Goal: Navigation & Orientation: Find specific page/section

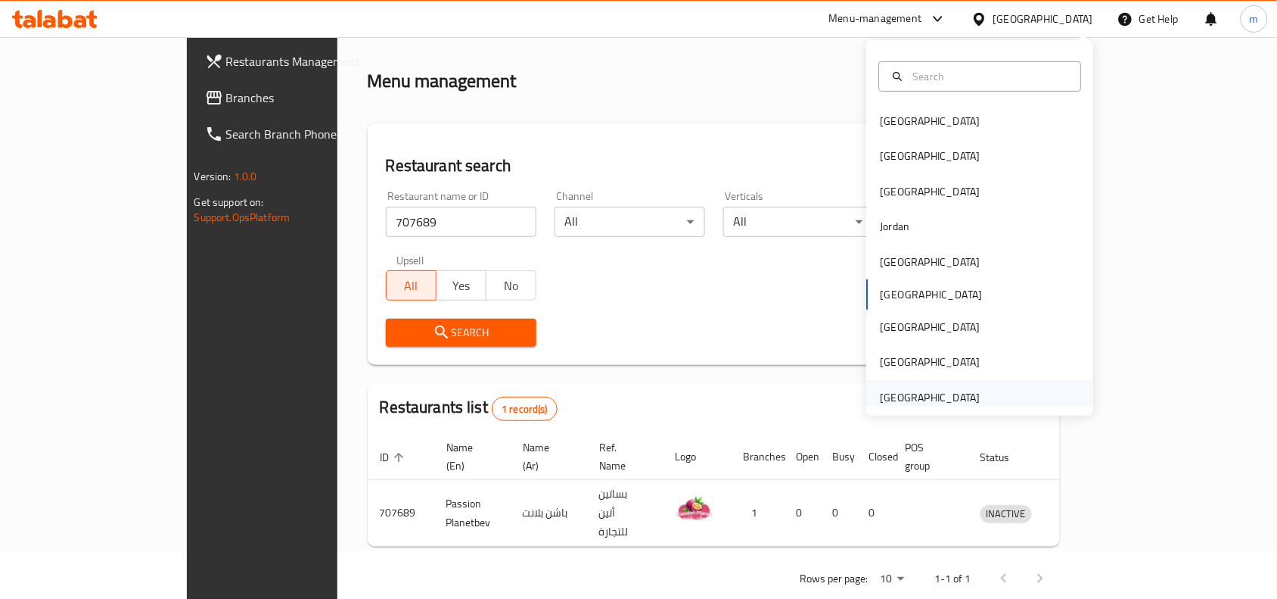
click at [944, 394] on div "[GEOGRAPHIC_DATA]" at bounding box center [931, 397] width 100 height 17
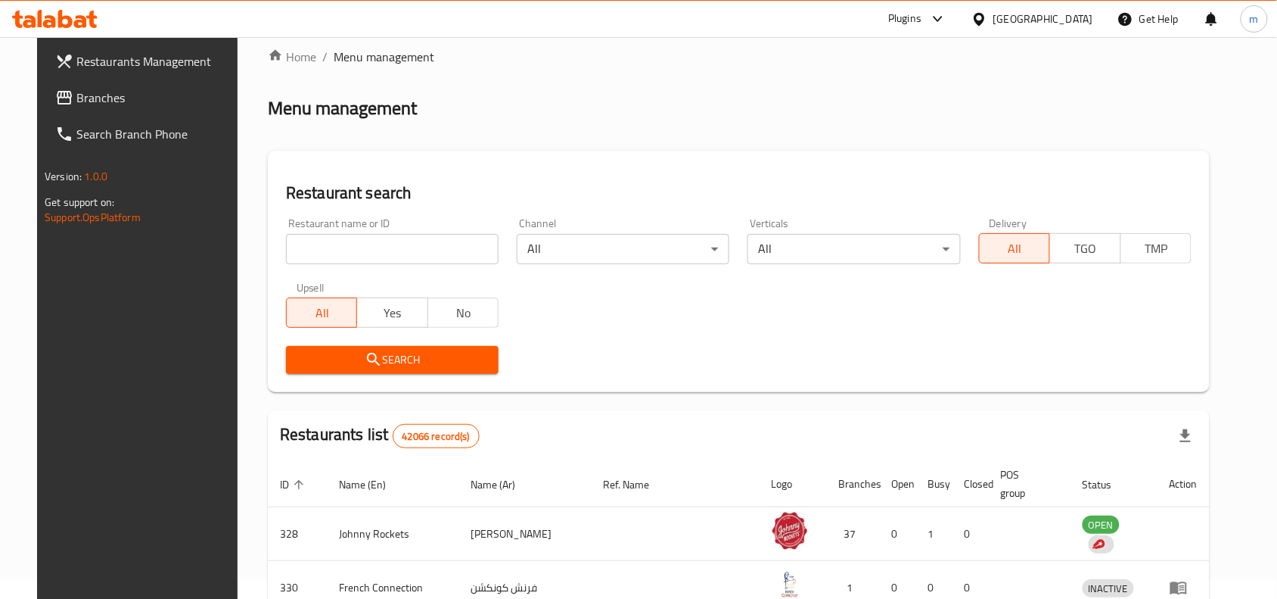
scroll to position [47, 0]
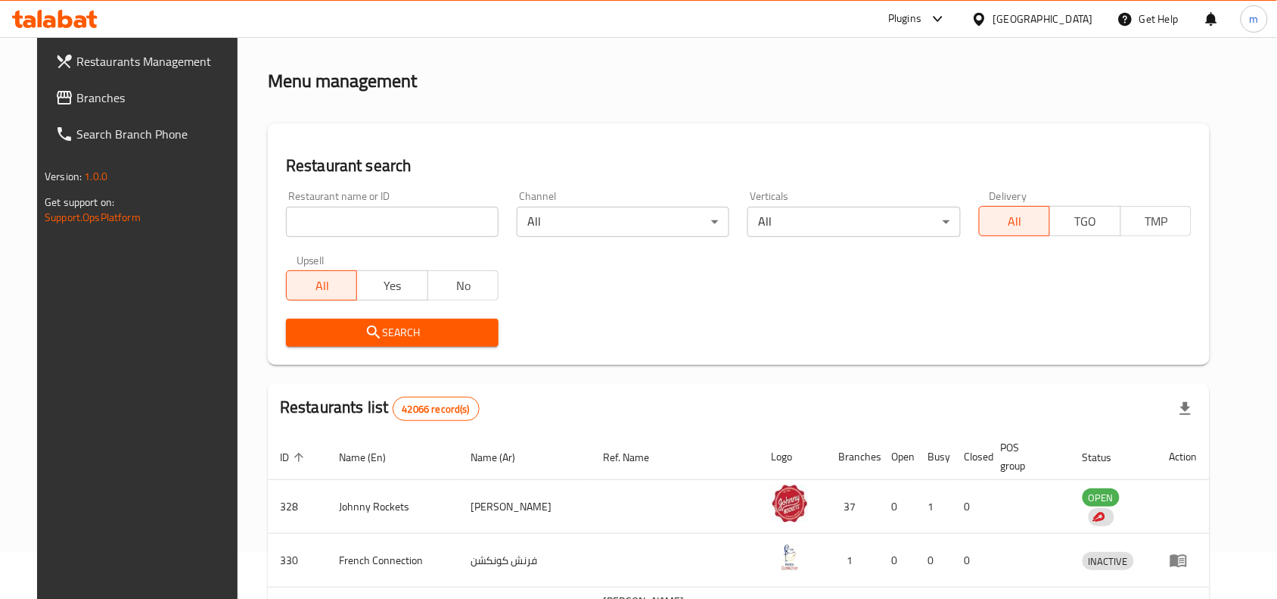
click at [76, 98] on span "Branches" at bounding box center [157, 98] width 162 height 18
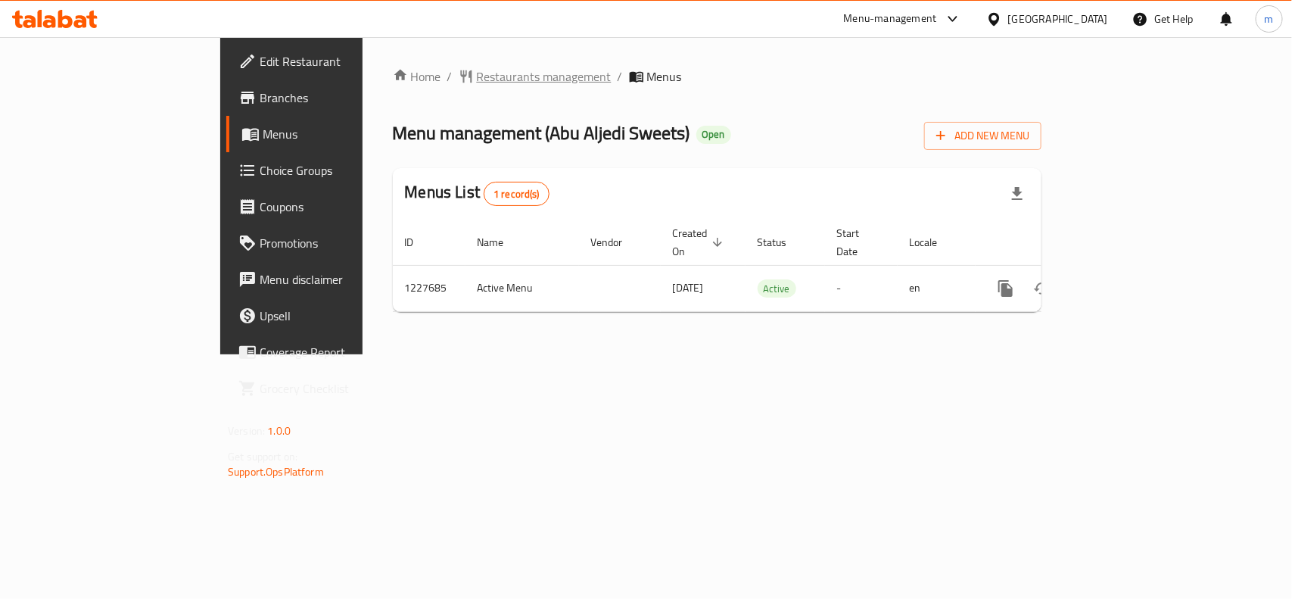
click at [477, 67] on span "Restaurants management" at bounding box center [544, 76] width 135 height 18
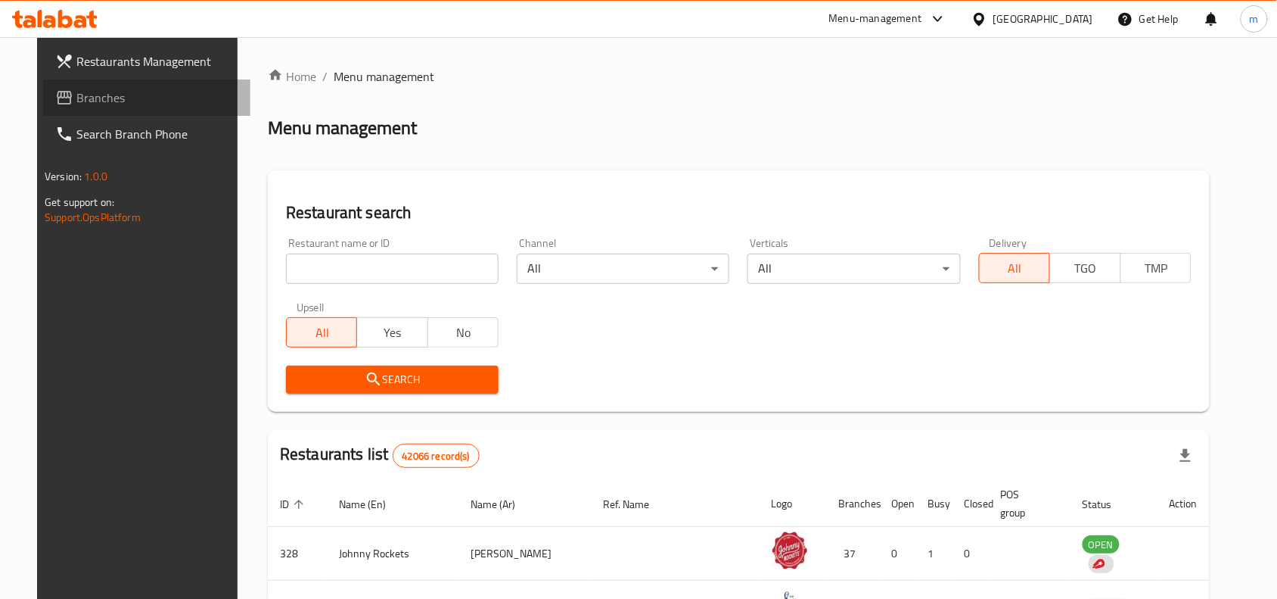
click at [89, 101] on span "Branches" at bounding box center [157, 98] width 162 height 18
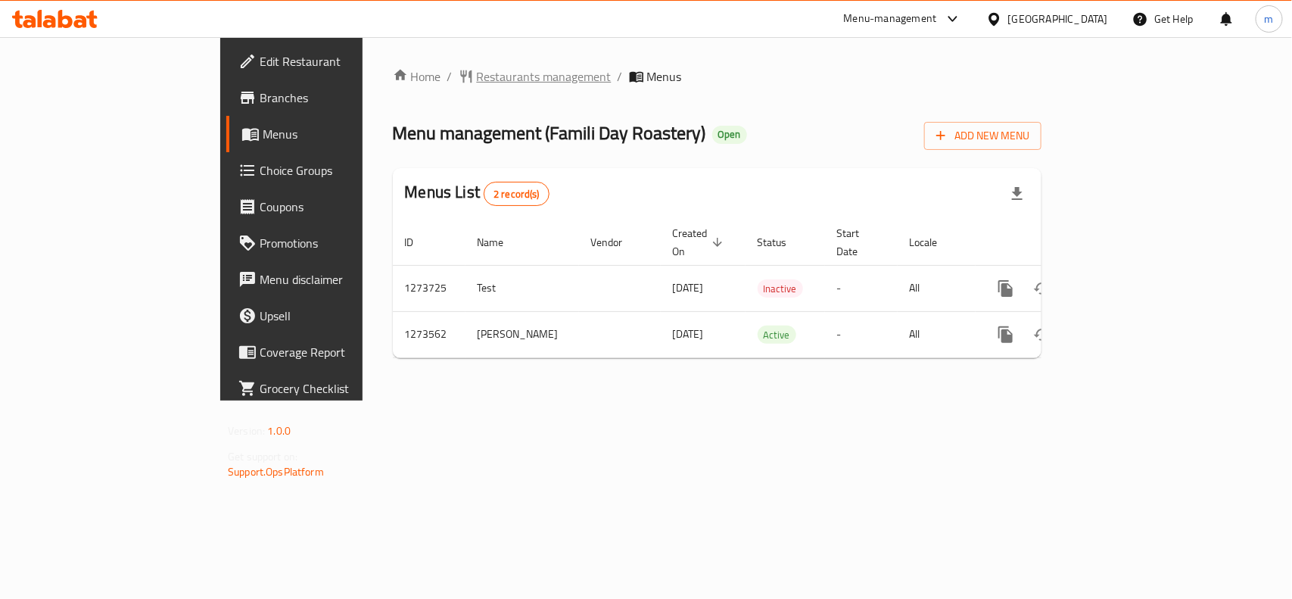
click at [477, 83] on span "Restaurants management" at bounding box center [544, 76] width 135 height 18
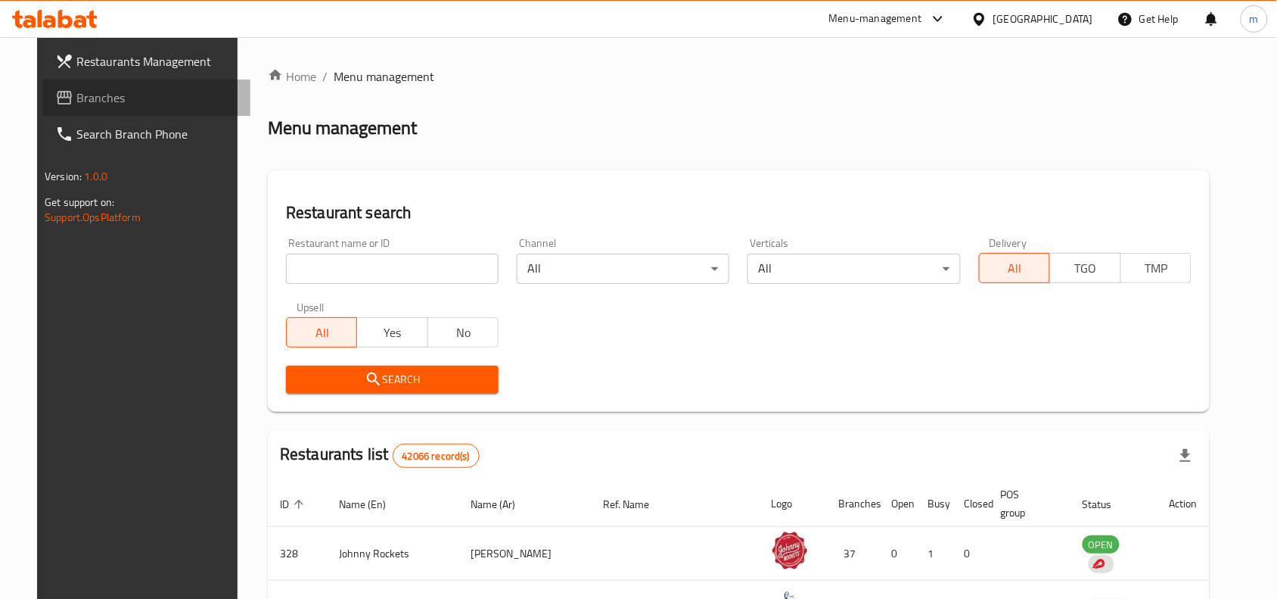
click at [76, 103] on span "Branches" at bounding box center [157, 98] width 162 height 18
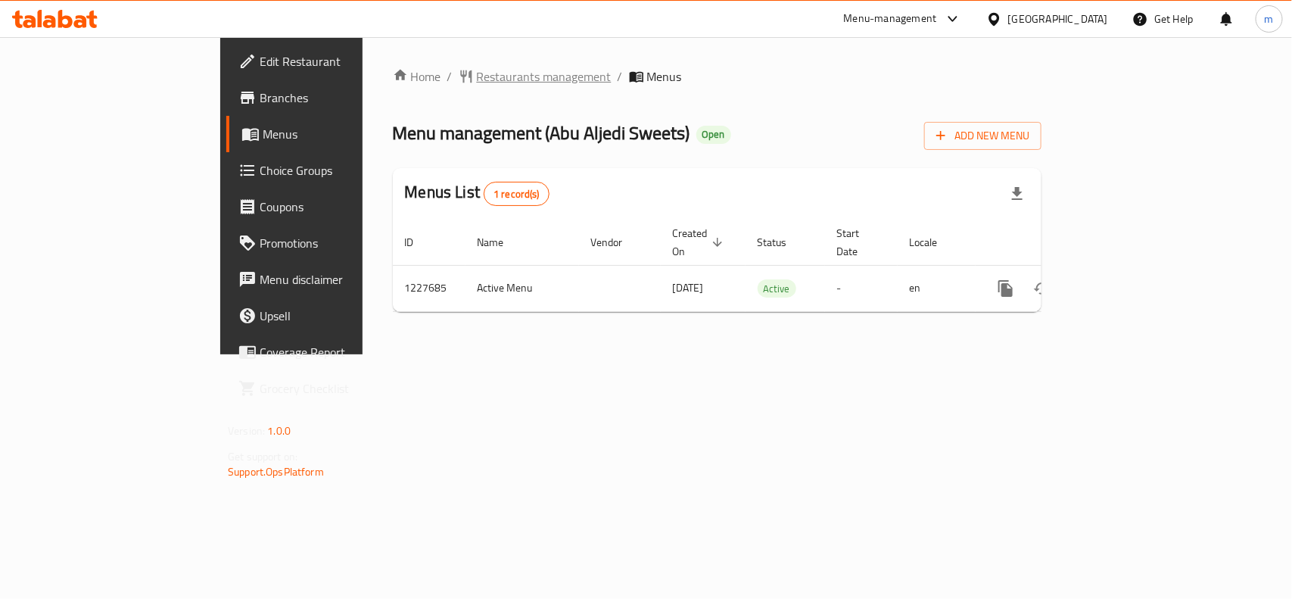
click at [477, 79] on span "Restaurants management" at bounding box center [544, 76] width 135 height 18
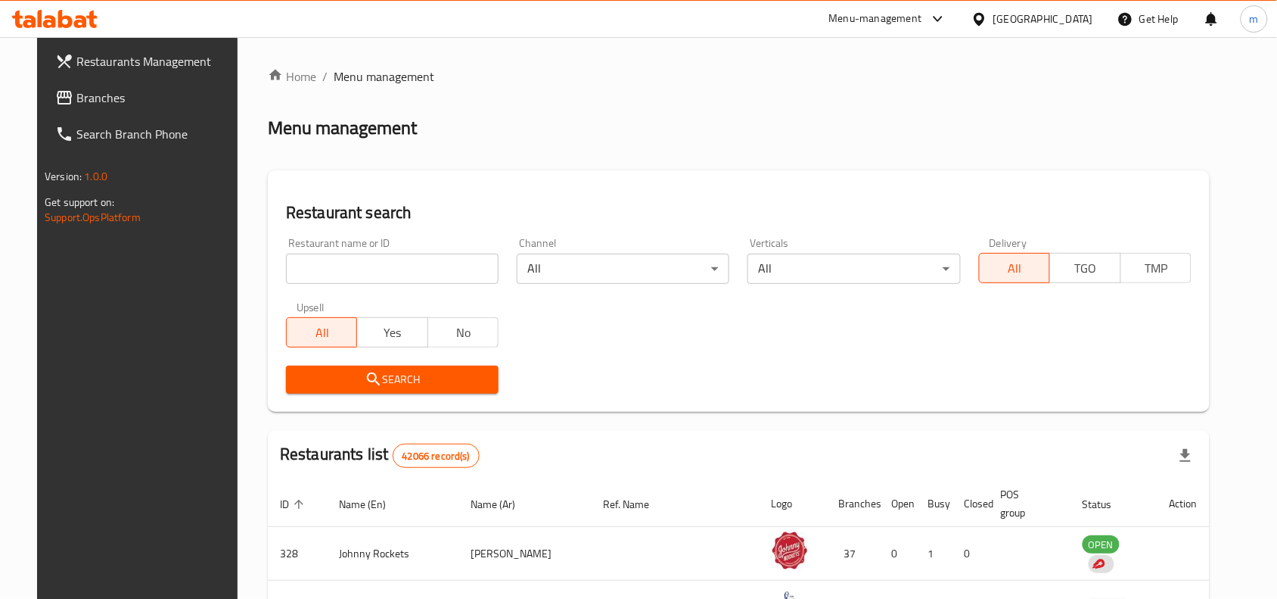
click at [323, 275] on input "search" at bounding box center [392, 268] width 213 height 30
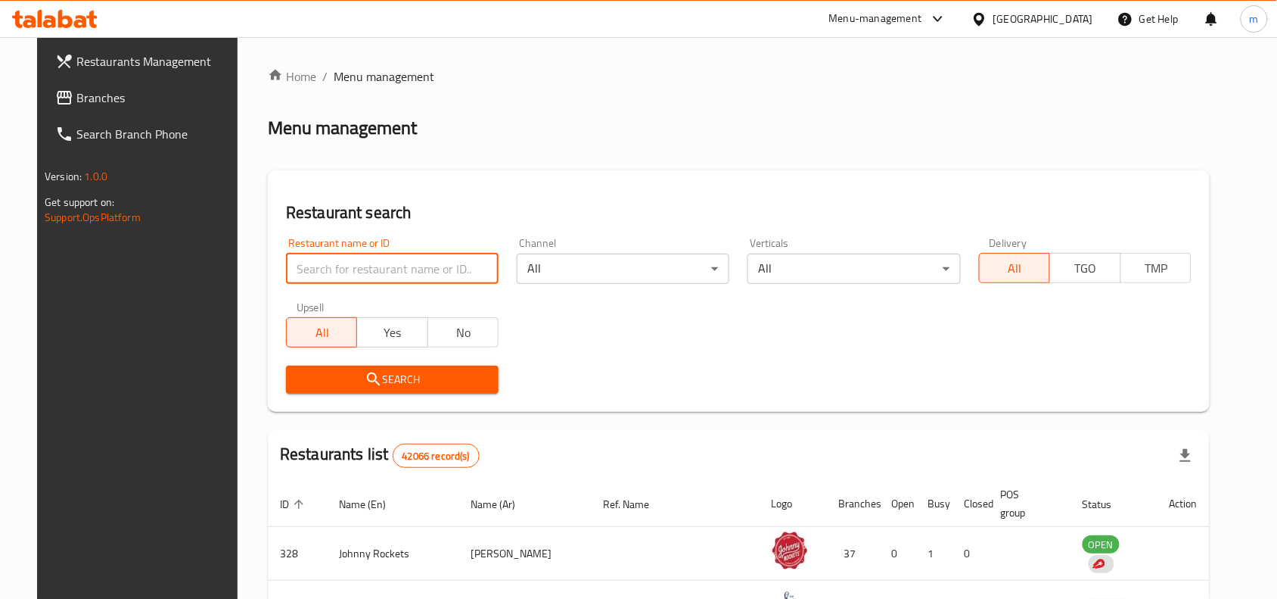
paste input "676188"
type input "676188"
click button "Search" at bounding box center [392, 379] width 213 height 28
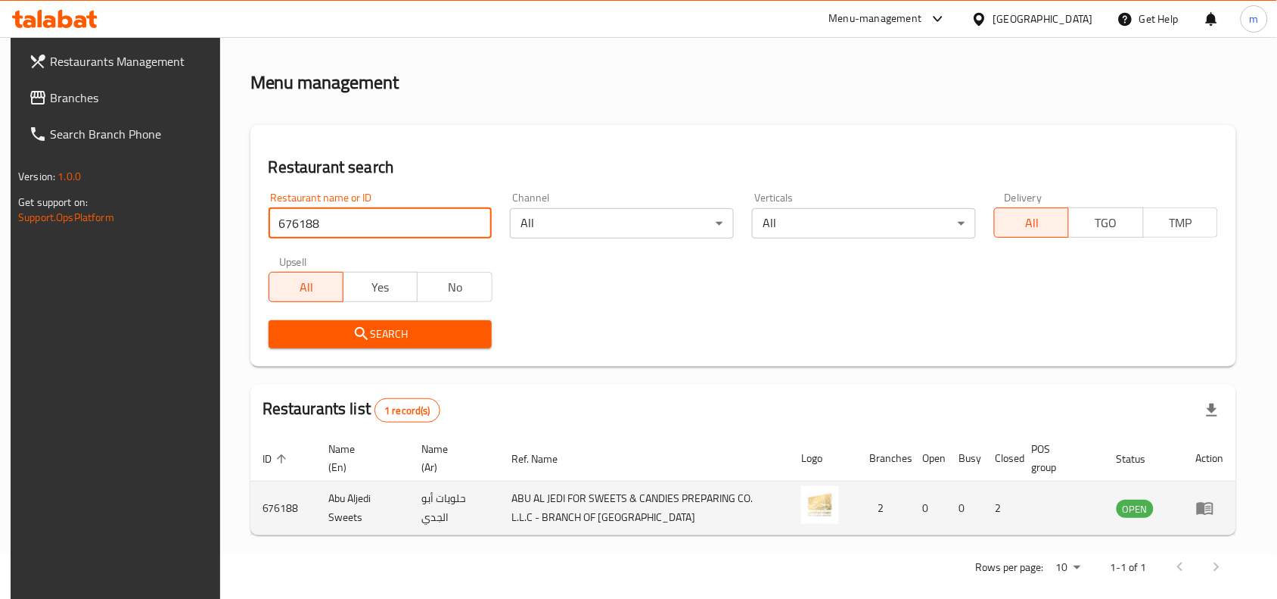
scroll to position [64, 0]
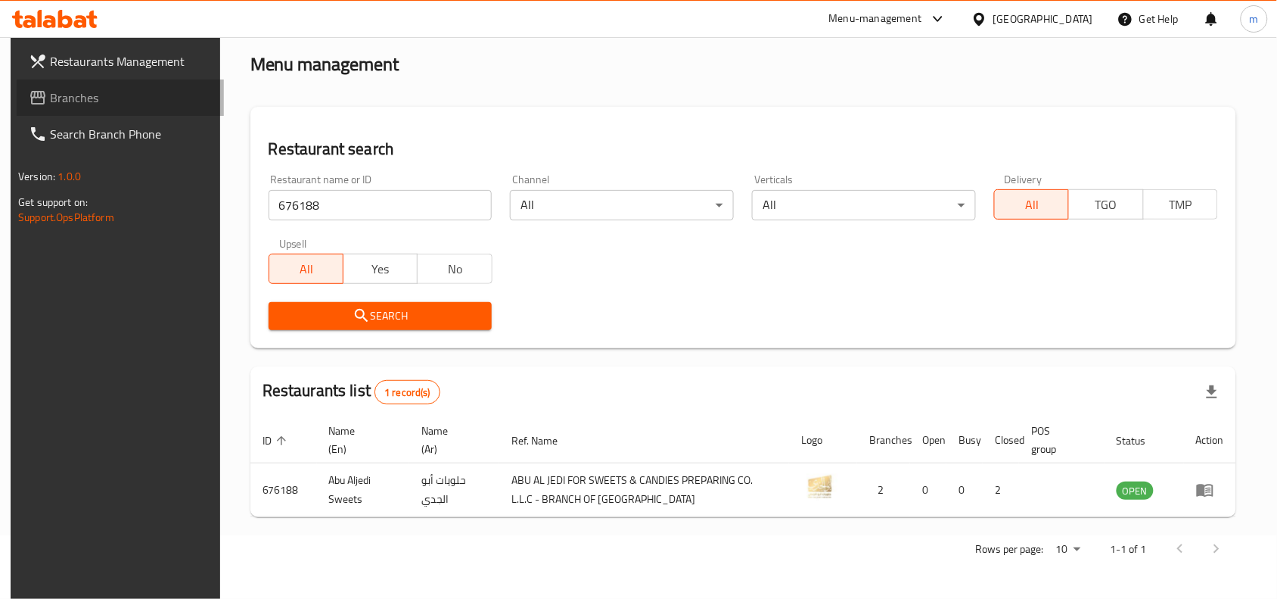
click at [64, 92] on span "Branches" at bounding box center [131, 98] width 162 height 18
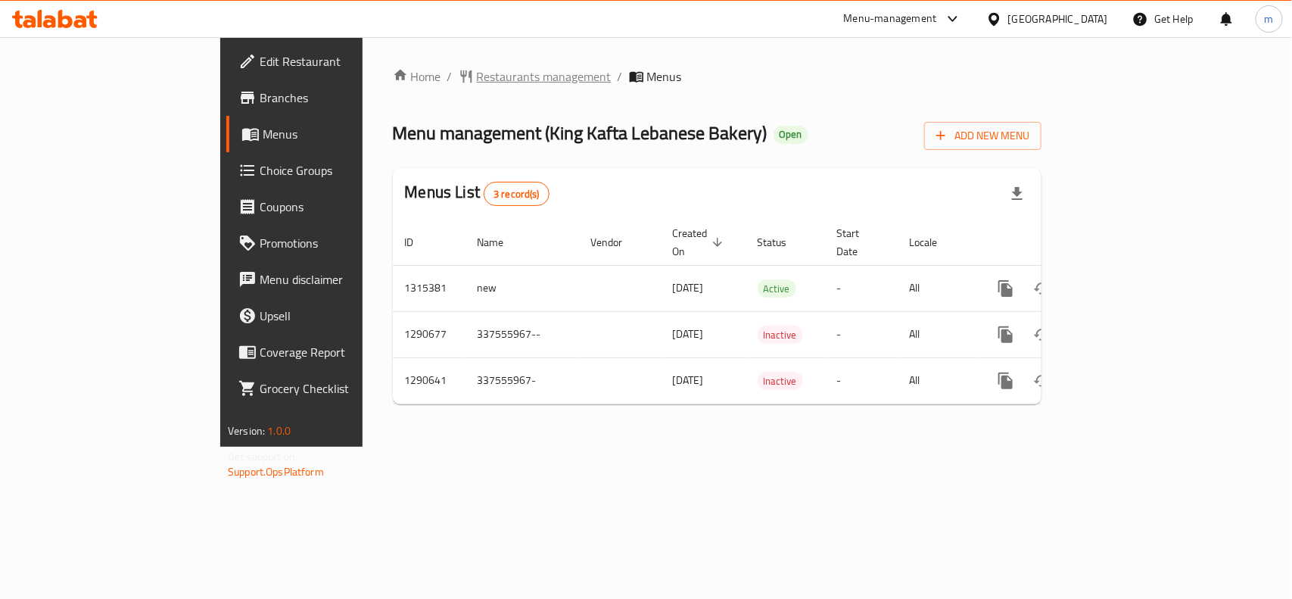
click at [477, 80] on span "Restaurants management" at bounding box center [544, 76] width 135 height 18
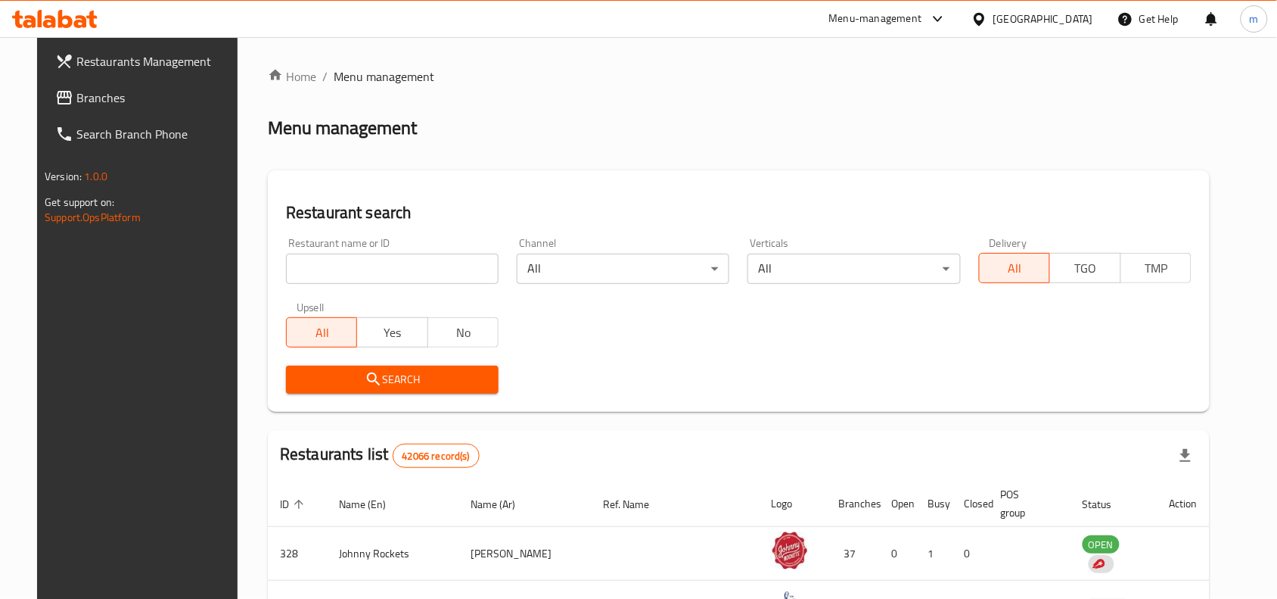
click at [311, 265] on input "search" at bounding box center [392, 268] width 213 height 30
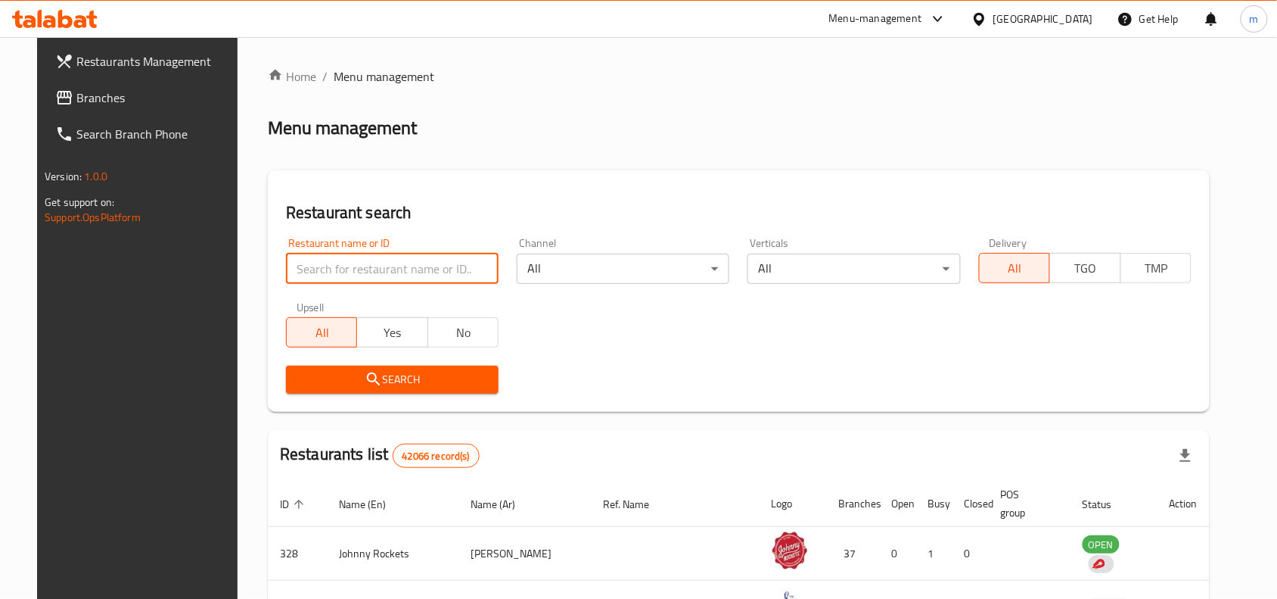
paste input "698262"
type input "698262"
click button "Search" at bounding box center [392, 379] width 213 height 28
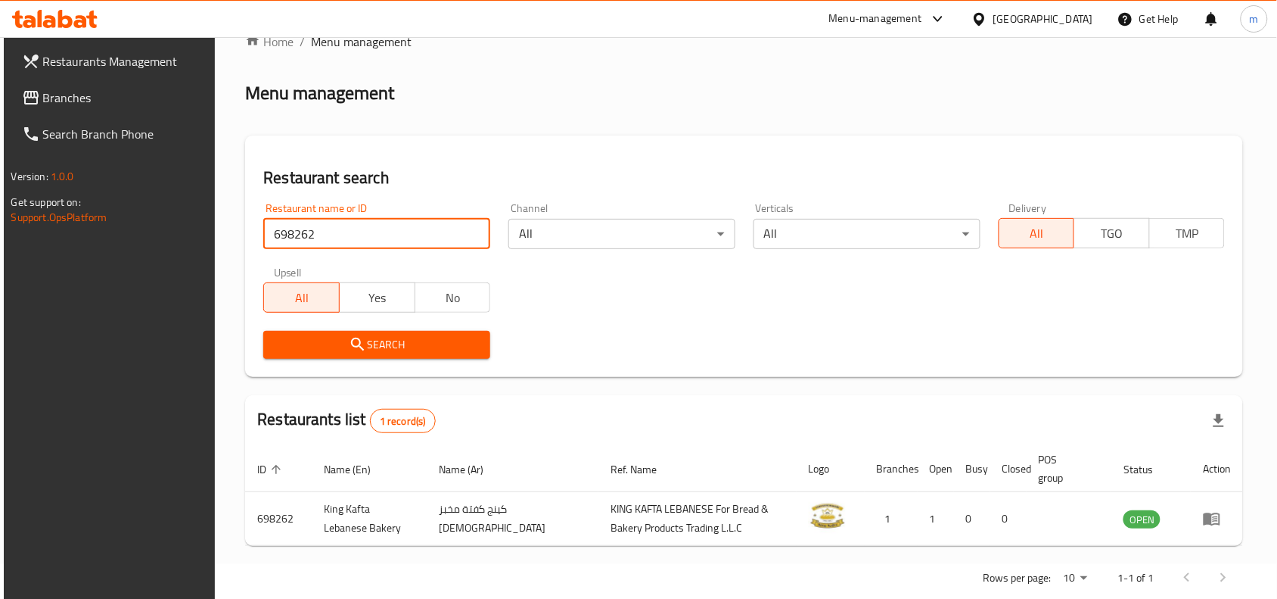
scroll to position [64, 0]
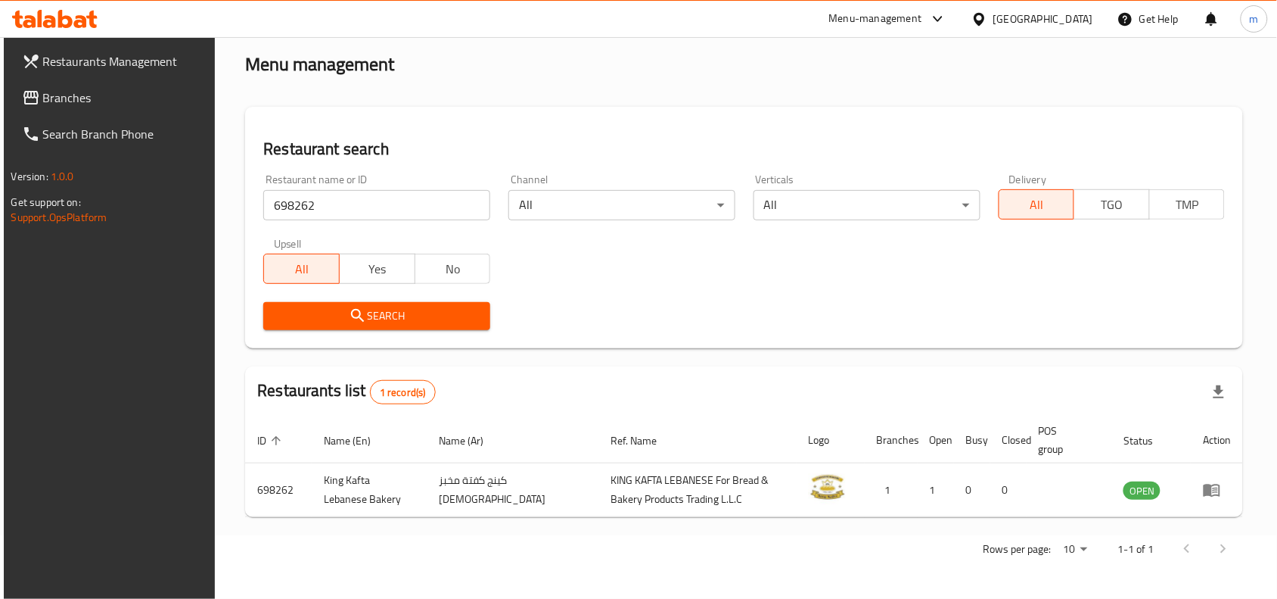
click at [1058, 31] on div "[GEOGRAPHIC_DATA]" at bounding box center [1032, 19] width 146 height 36
click at [1058, 17] on div "[GEOGRAPHIC_DATA]" at bounding box center [1043, 19] width 100 height 17
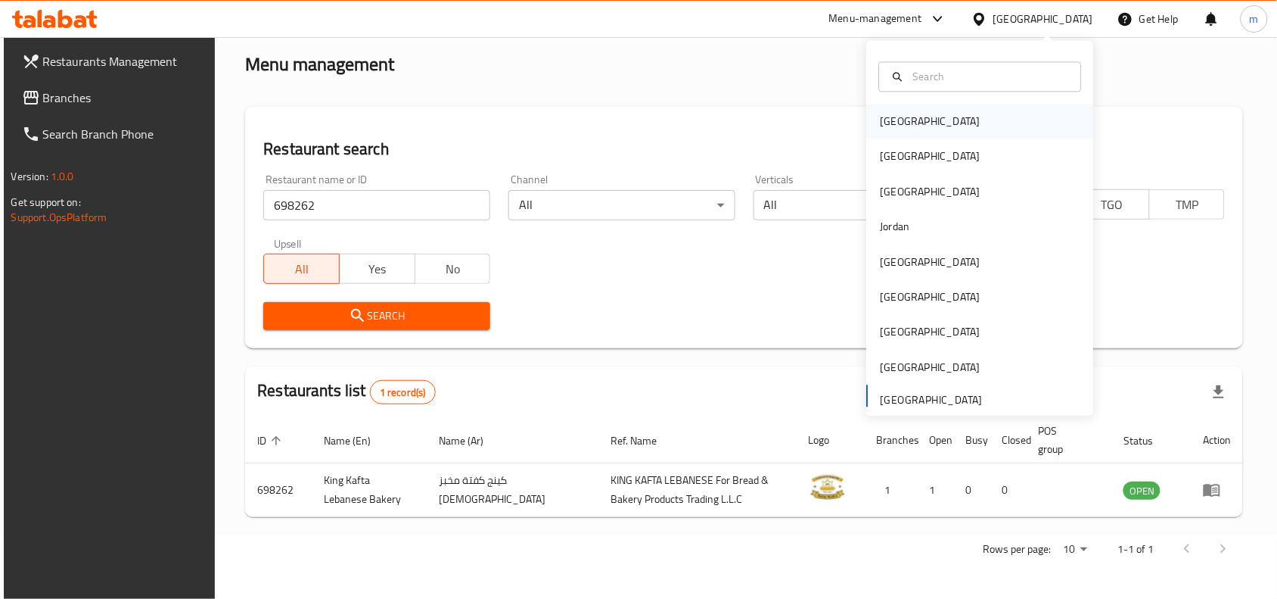
click at [887, 126] on div "Bahrain" at bounding box center [931, 121] width 100 height 17
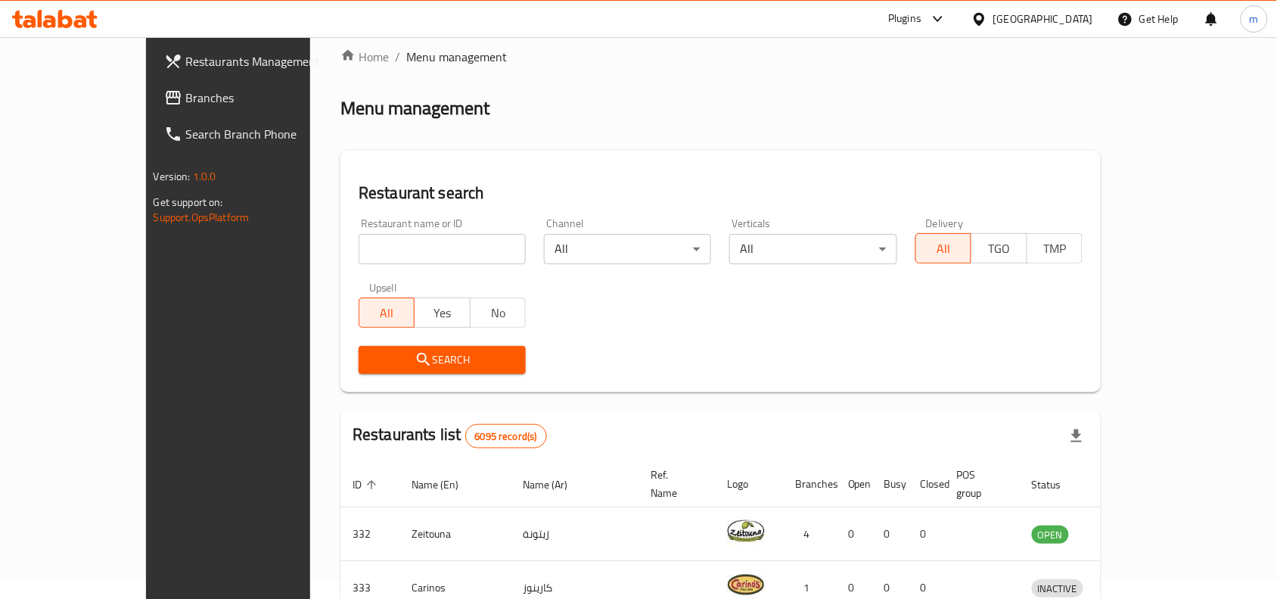
scroll to position [64, 0]
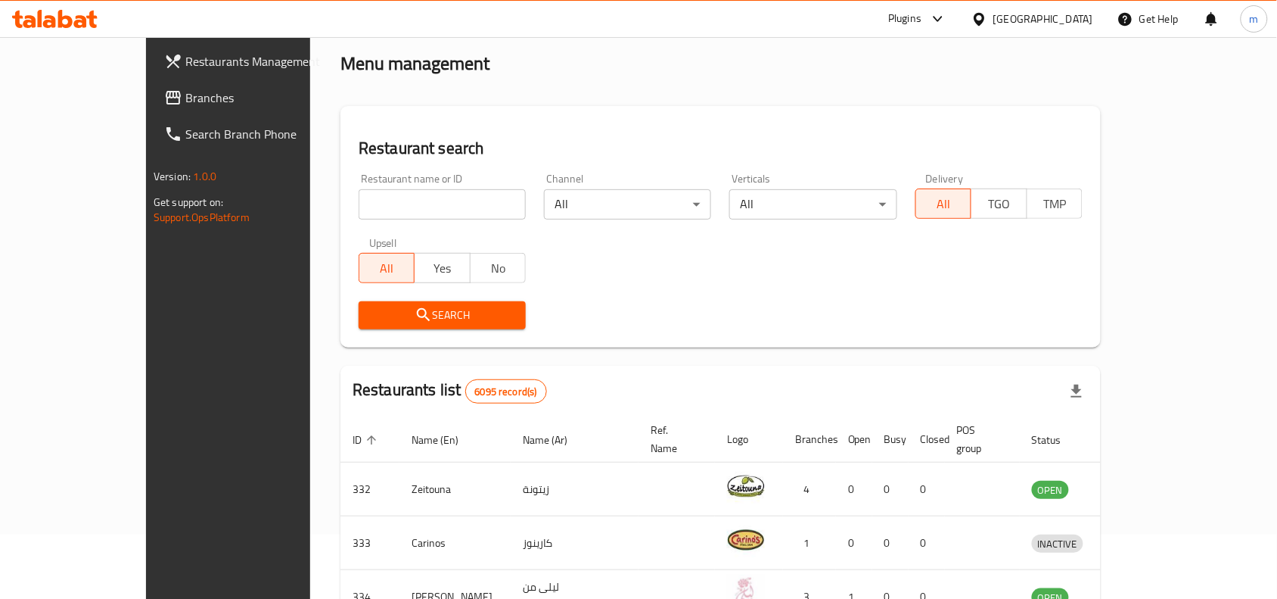
click at [185, 95] on span "Branches" at bounding box center [266, 98] width 162 height 18
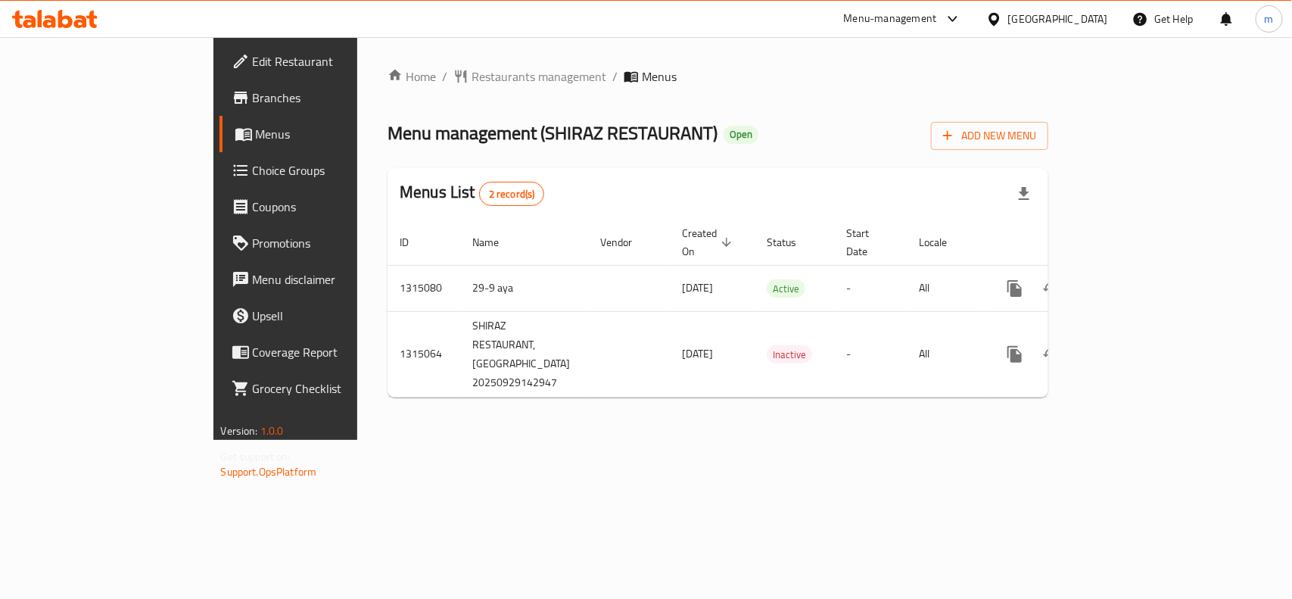
drag, startPoint x: 1084, startPoint y: 17, endPoint x: 1075, endPoint y: 27, distance: 12.9
click at [1084, 17] on div "Bahrain" at bounding box center [1058, 19] width 100 height 17
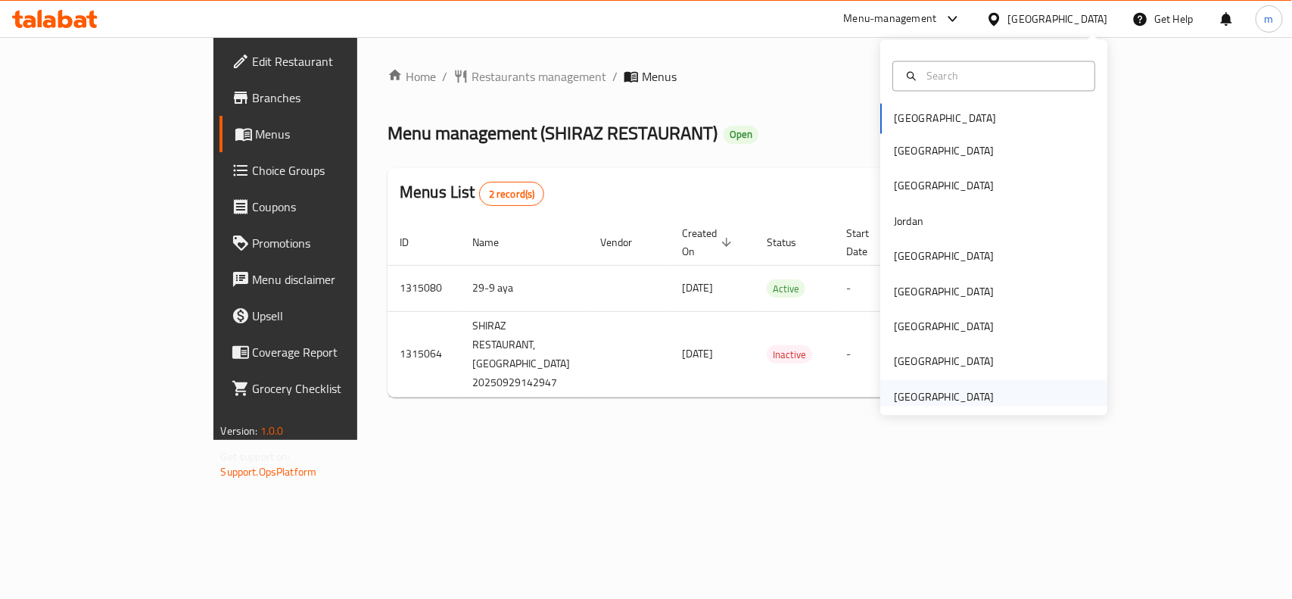
click at [940, 388] on div "[GEOGRAPHIC_DATA]" at bounding box center [944, 396] width 100 height 17
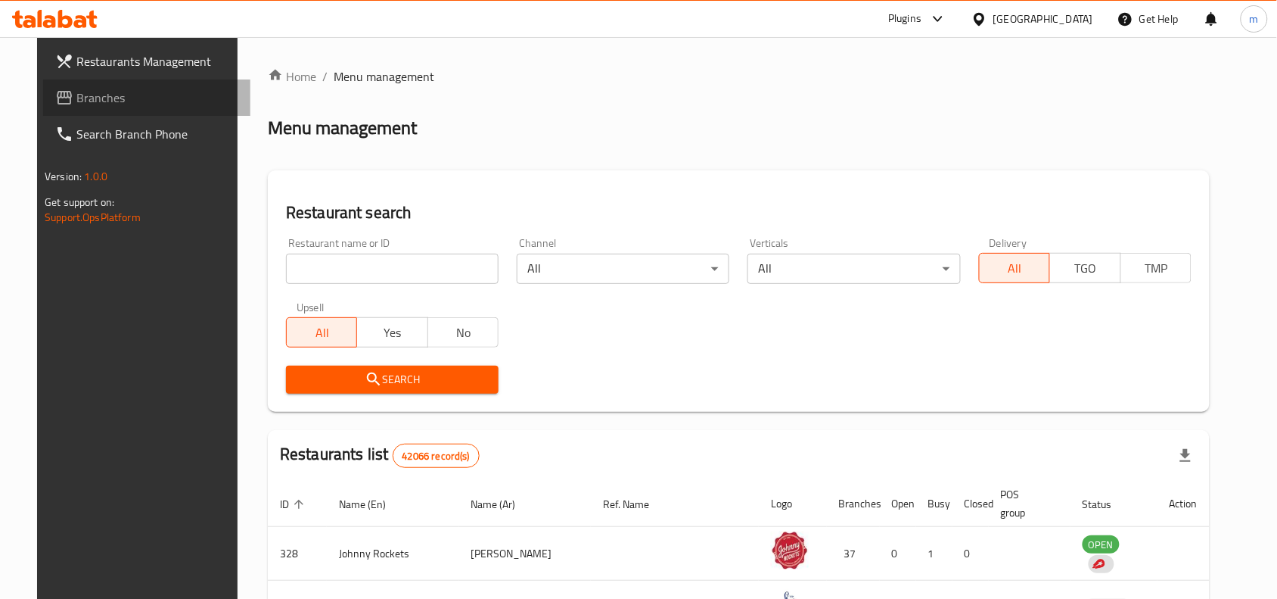
click at [100, 98] on span "Branches" at bounding box center [157, 98] width 162 height 18
